Goal: Navigation & Orientation: Find specific page/section

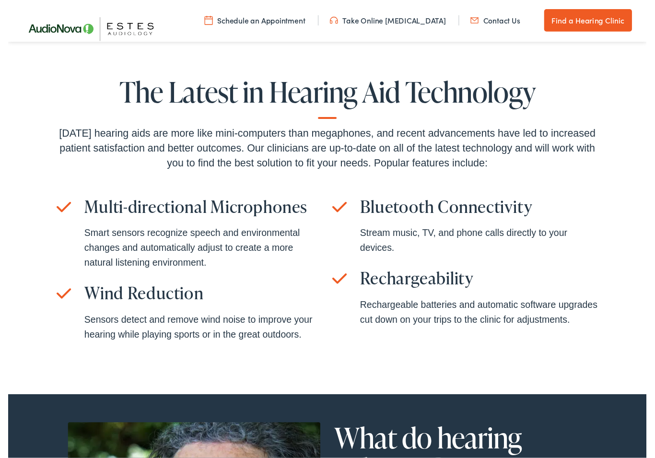
scroll to position [2141, 0]
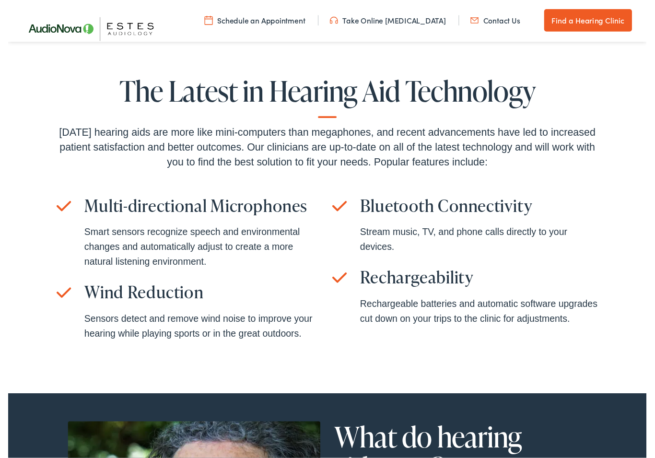
click at [160, 400] on div "The Latest in Hearing Aid Technology Today’s hearing aids are more like mini-co…" at bounding box center [327, 217] width 655 height 374
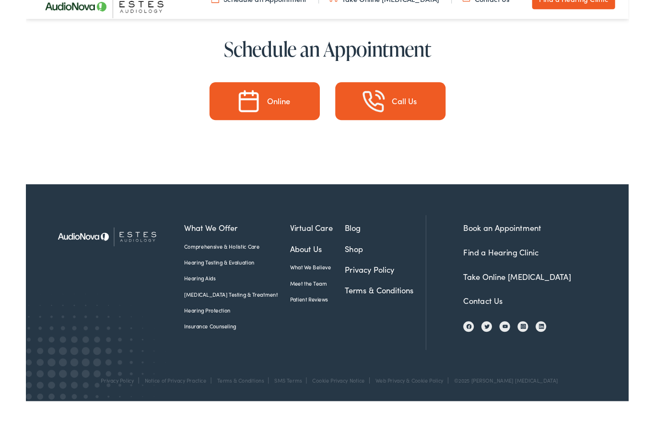
scroll to position [4796, 0]
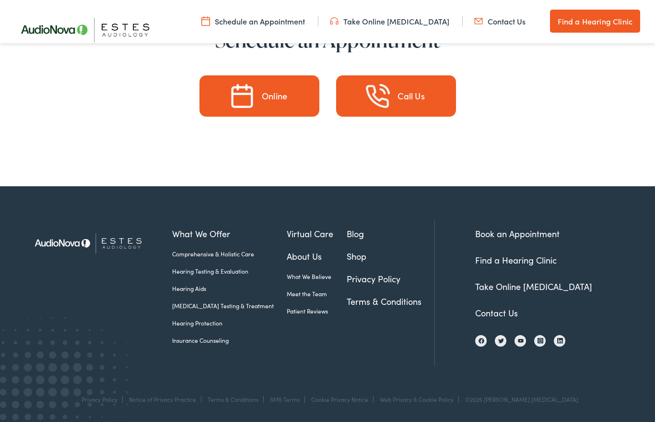
click at [302, 261] on link "About Us" at bounding box center [317, 255] width 60 height 13
click at [299, 261] on link "About Us" at bounding box center [317, 255] width 60 height 13
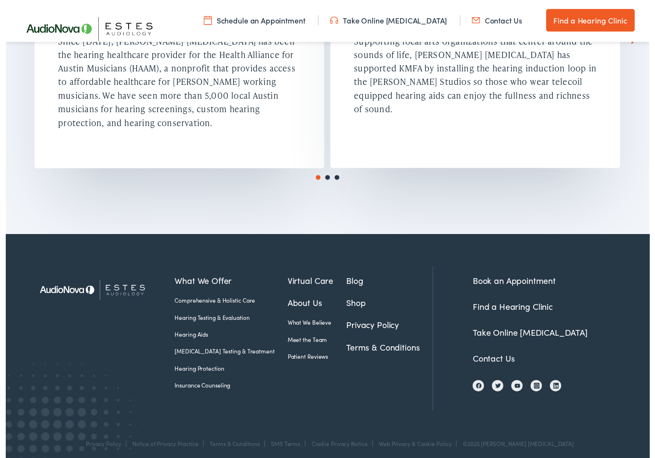
scroll to position [1612, 0]
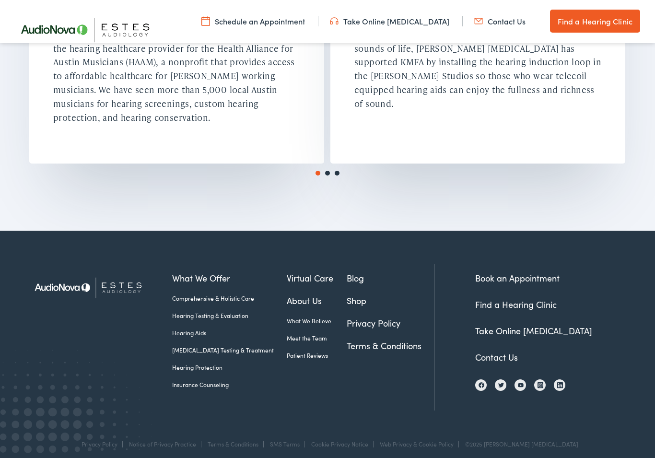
click at [288, 334] on link "Meet the Team" at bounding box center [317, 338] width 60 height 9
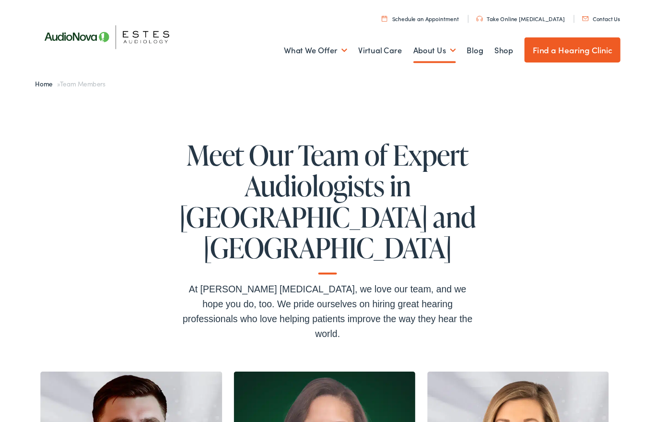
click at [566, 56] on link "Find a Hearing Clinic" at bounding box center [579, 51] width 99 height 26
click at [566, 52] on link "Find a Hearing Clinic" at bounding box center [579, 51] width 99 height 26
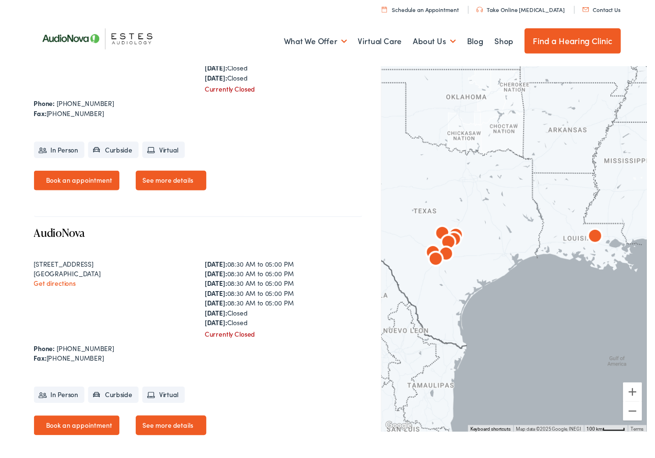
scroll to position [338, 0]
click at [58, 294] on link "Get directions" at bounding box center [47, 291] width 43 height 10
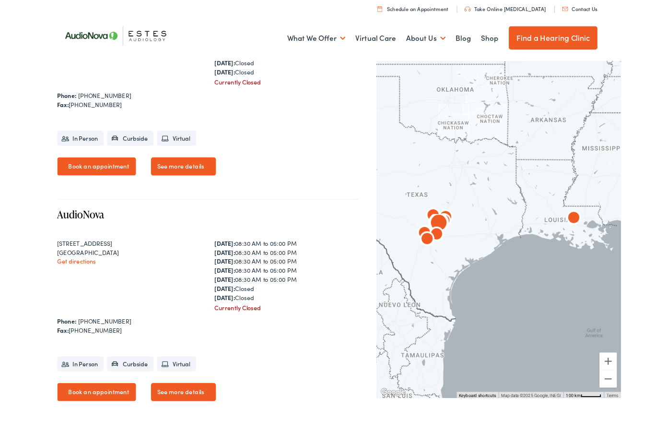
scroll to position [374, 0]
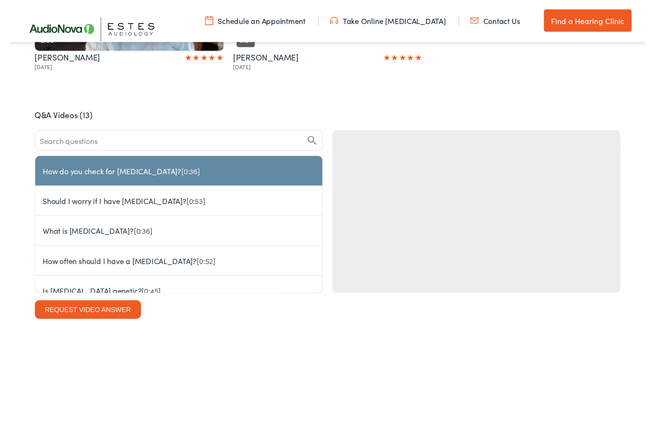
scroll to position [2237, 0]
